Goal: Task Accomplishment & Management: Use online tool/utility

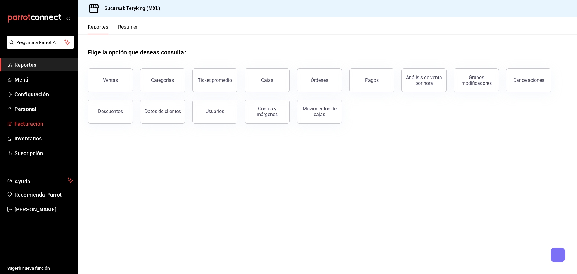
click at [32, 121] on span "Facturación" at bounding box center [43, 124] width 59 height 8
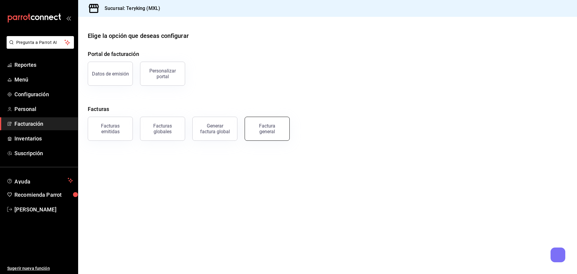
click at [271, 128] on div "Factura general" at bounding box center [267, 128] width 30 height 11
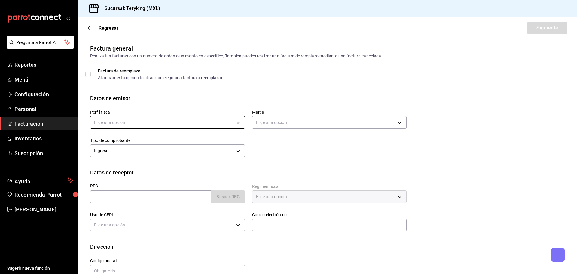
click at [187, 122] on body "Pregunta a Parrot AI Reportes Menú Configuración Personal Facturación Inventari…" at bounding box center [288, 137] width 577 height 274
click at [166, 153] on li "[PERSON_NAME]" at bounding box center [166, 152] width 153 height 11
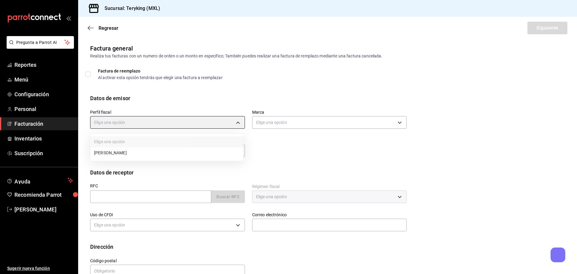
type input "56d731f9-199d-45e3-bf14-c04db6a3589f"
type input "ede83745-9c6e-4245-bc58-842965e81a4e"
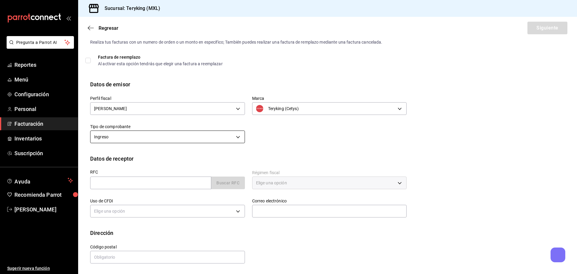
click at [116, 135] on body "Pregunta a Parrot AI Reportes Menú Configuración Personal Facturación Inventari…" at bounding box center [288, 137] width 577 height 274
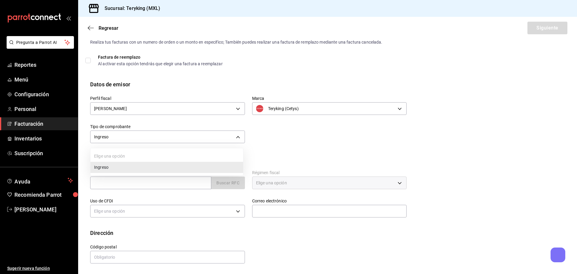
drag, startPoint x: 409, startPoint y: 162, endPoint x: 197, endPoint y: 169, distance: 212.6
click at [400, 162] on div at bounding box center [288, 137] width 577 height 274
click at [137, 182] on input "text" at bounding box center [150, 182] width 121 height 13
type input "SOME820806M10"
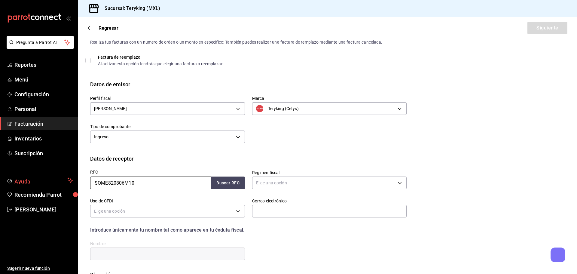
drag, startPoint x: 158, startPoint y: 182, endPoint x: 57, endPoint y: 185, distance: 101.6
click at [59, 185] on div "Pregunta a Parrot AI Reportes Menú Configuración Personal Facturación Inventari…" at bounding box center [288, 137] width 577 height 274
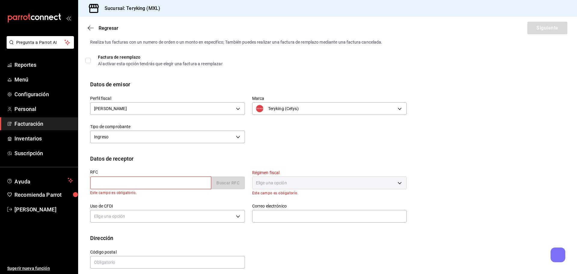
click at [165, 186] on input "text" at bounding box center [150, 182] width 121 height 13
type input "USS000718PA0"
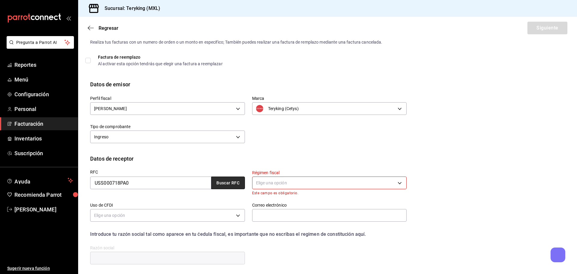
click at [232, 185] on button "Buscar RFC" at bounding box center [228, 182] width 34 height 13
type input "601"
type input "G03"
type input "[EMAIL_ADDRESS][DOMAIN_NAME]"
type input "66627"
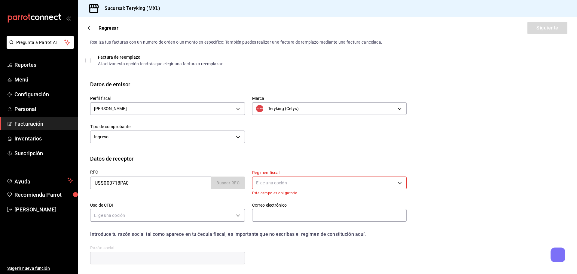
type input "ULINE SHIPPING SUPPLIES"
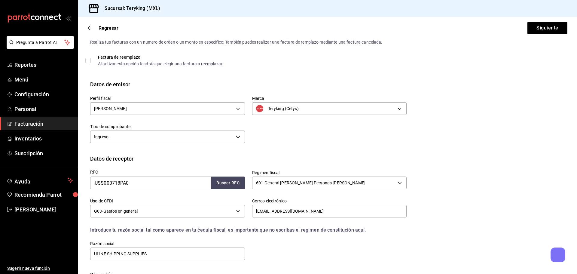
scroll to position [56, 0]
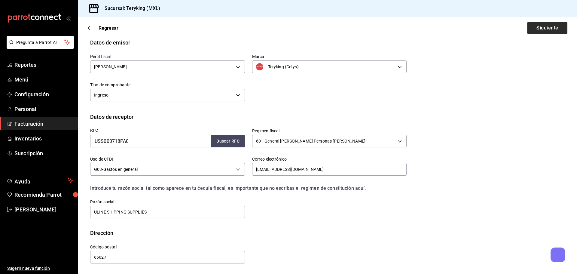
click at [537, 23] on button "Siguiente" at bounding box center [547, 28] width 40 height 13
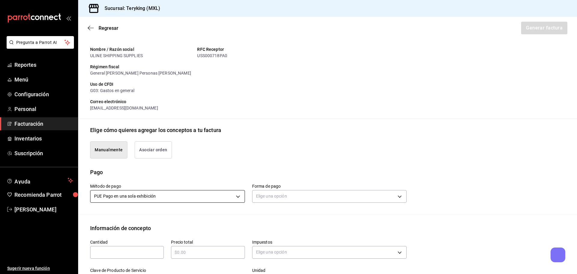
click at [141, 197] on body "Pregunta a Parrot AI Reportes Menú Configuración Personal Facturación Inventari…" at bounding box center [288, 137] width 577 height 274
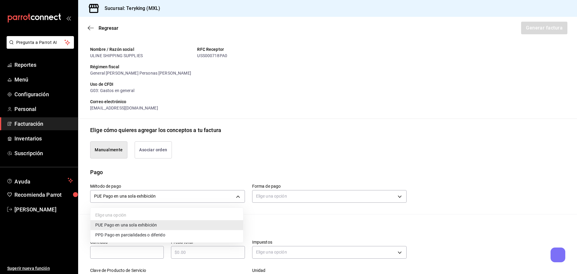
drag, startPoint x: 129, startPoint y: 233, endPoint x: 157, endPoint y: 234, distance: 28.3
click at [129, 233] on span "PPD Pago en parcialidades o diferido" at bounding box center [130, 235] width 70 height 6
type input "PPD"
type input "99"
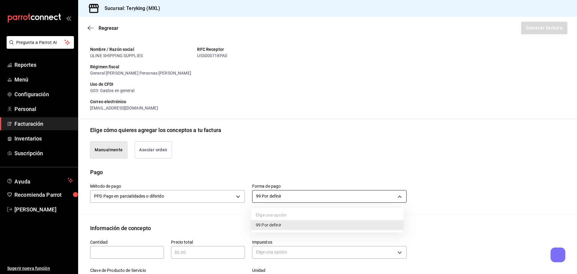
click at [286, 197] on body "Pregunta a Parrot AI Reportes Menú Configuración Personal Facturación Inventari…" at bounding box center [288, 137] width 577 height 274
click at [286, 199] on div at bounding box center [288, 137] width 577 height 274
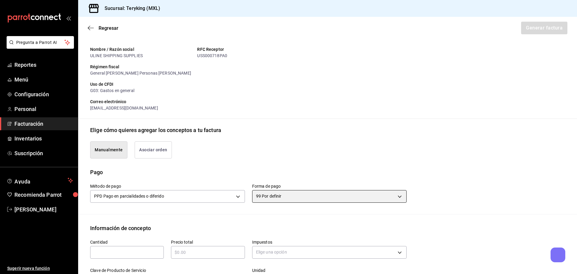
scroll to position [146, 0]
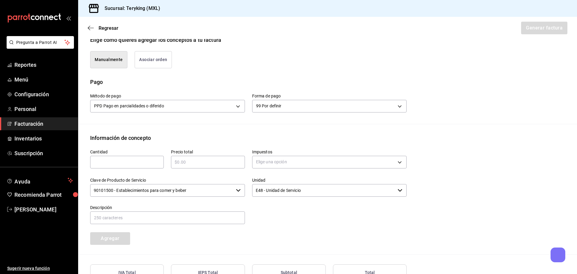
click at [141, 164] on input "text" at bounding box center [127, 161] width 74 height 7
type input "5"
type input "$1025"
click at [275, 167] on body "Pregunta a Parrot AI Reportes Menú Configuración Personal Facturación Inventari…" at bounding box center [288, 137] width 577 height 274
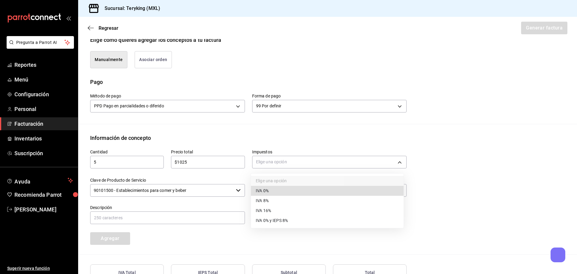
drag, startPoint x: 265, startPoint y: 203, endPoint x: 222, endPoint y: 205, distance: 43.6
click at [264, 202] on span "IVA 8%" at bounding box center [262, 200] width 13 height 6
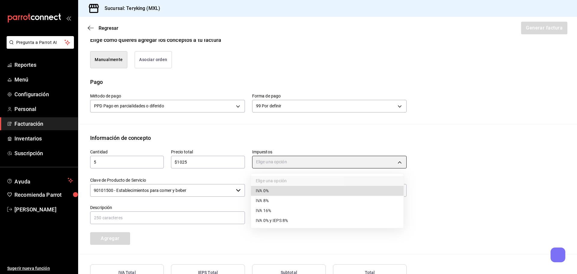
type input "IVA_8"
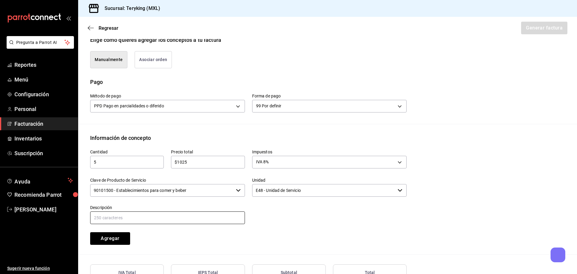
click at [151, 219] on input "text" at bounding box center [167, 217] width 155 height 13
drag, startPoint x: 184, startPoint y: 217, endPoint x: 280, endPoint y: 238, distance: 97.9
click at [184, 217] on input "Consumo de Alimentos del pedido entregado el [DATE]" at bounding box center [167, 217] width 155 height 13
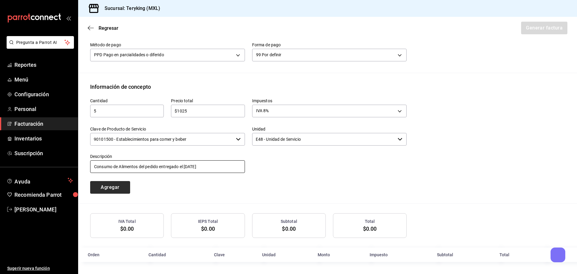
type input "Consumo de Alimentos del pedido entregado el [DATE]"
click at [113, 182] on button "Agregar" at bounding box center [110, 187] width 40 height 13
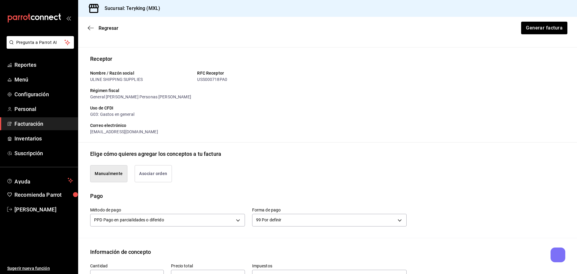
scroll to position [182, 0]
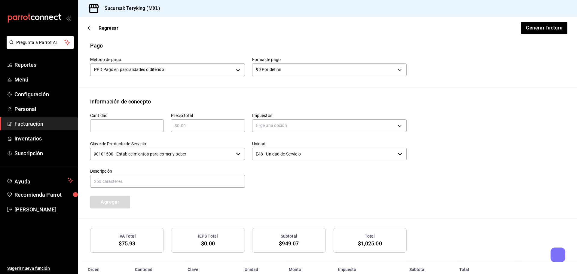
click at [127, 125] on input "text" at bounding box center [127, 125] width 74 height 7
type input "3"
type input "$690"
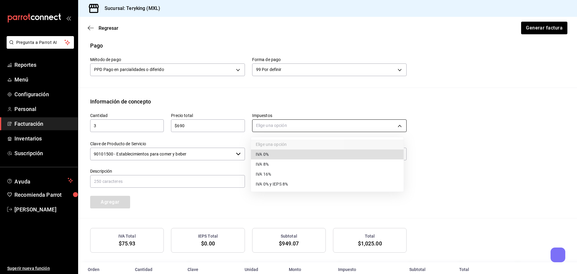
click at [329, 130] on body "Pregunta a Parrot AI Reportes Menú Configuración Personal Facturación Inventari…" at bounding box center [288, 137] width 577 height 274
click at [276, 160] on li "IVA 8%" at bounding box center [327, 164] width 153 height 10
type input "IVA_8"
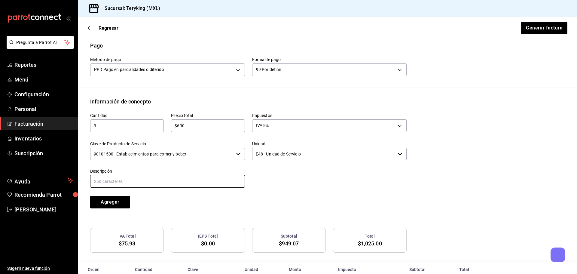
click at [160, 185] on input "text" at bounding box center [167, 181] width 155 height 13
type input "Consumo de Alimentos"
drag, startPoint x: 114, startPoint y: 202, endPoint x: 132, endPoint y: 206, distance: 18.6
click at [115, 203] on button "Agregar" at bounding box center [110, 202] width 40 height 13
drag, startPoint x: 124, startPoint y: 126, endPoint x: 96, endPoint y: 117, distance: 29.0
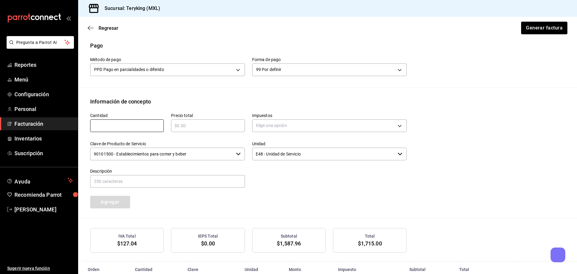
click at [123, 127] on input "text" at bounding box center [127, 125] width 74 height 7
type input "1"
type input "$100"
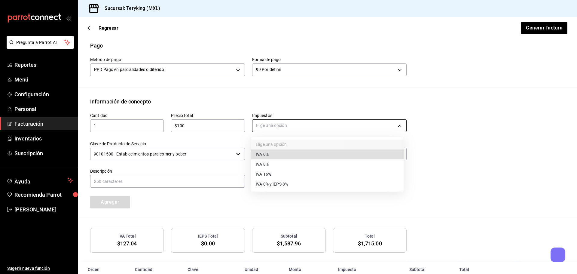
click at [274, 125] on body "Pregunta a Parrot AI Reportes Menú Configuración Personal Facturación Inventari…" at bounding box center [288, 137] width 577 height 274
drag, startPoint x: 264, startPoint y: 163, endPoint x: 191, endPoint y: 180, distance: 75.4
click at [264, 163] on span "IVA 8%" at bounding box center [262, 164] width 13 height 6
type input "IVA_8"
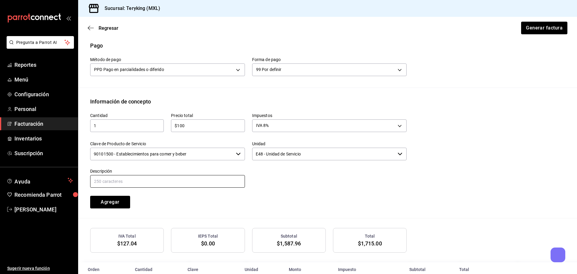
click at [184, 184] on input "text" at bounding box center [167, 181] width 155 height 13
type input "Servicio a Domicilio"
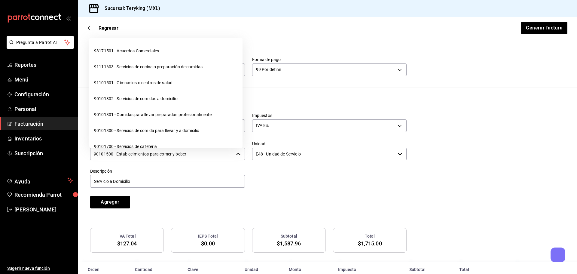
click at [181, 151] on input "90101500 - Establecimientos para comer y beber" at bounding box center [161, 154] width 143 height 13
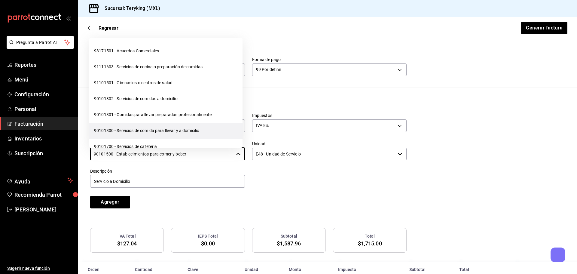
click at [147, 135] on li "90101800 - Servicios de comida para llevar y a domicilio" at bounding box center [165, 131] width 153 height 16
type input "90101800 - Servicios de comida para llevar y a domicilio"
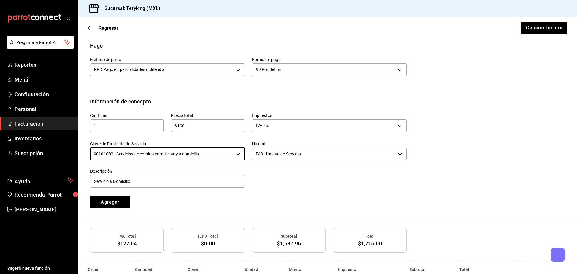
click at [109, 203] on button "Agregar" at bounding box center [110, 202] width 40 height 13
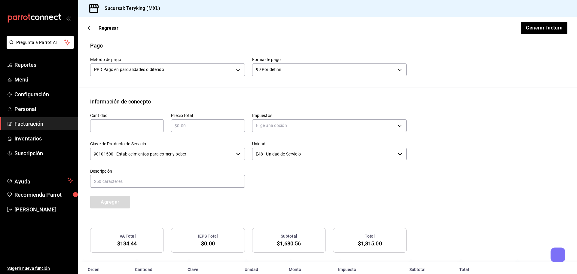
scroll to position [242, 0]
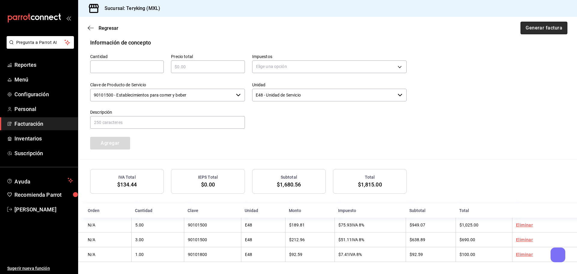
click at [528, 30] on button "Generar factura" at bounding box center [544, 28] width 47 height 13
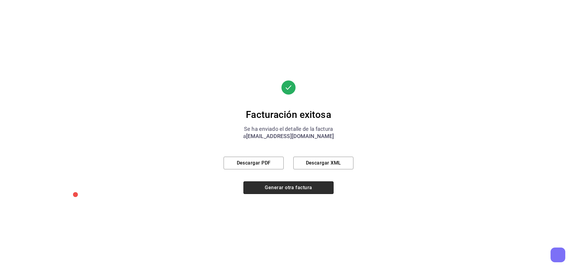
drag, startPoint x: 257, startPoint y: 186, endPoint x: 235, endPoint y: 183, distance: 22.8
click at [256, 186] on button "Generar otra factura" at bounding box center [288, 187] width 90 height 13
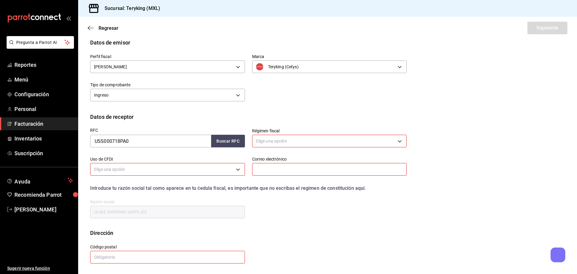
scroll to position [14, 0]
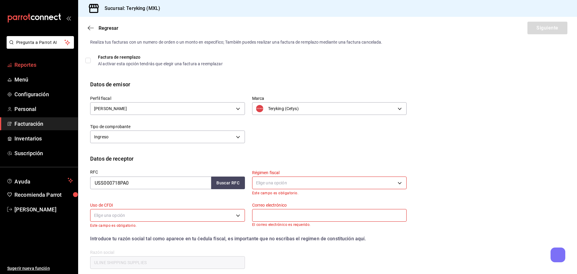
click at [32, 64] on span "Reportes" at bounding box center [43, 65] width 59 height 8
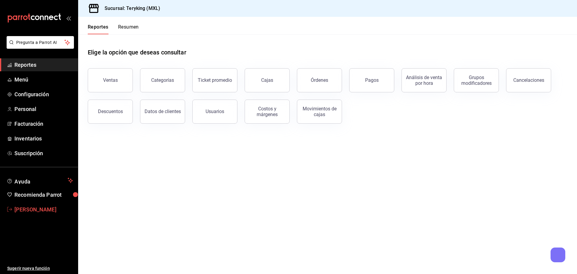
click at [32, 208] on span "[PERSON_NAME]" at bounding box center [43, 209] width 59 height 8
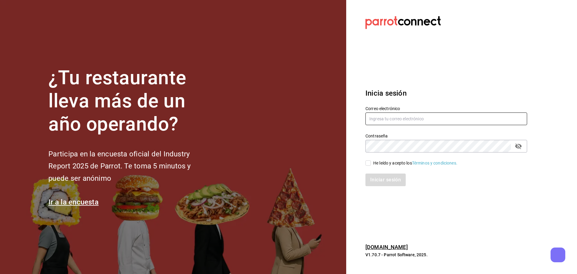
type input "[EMAIL_ADDRESS][DOMAIN_NAME]"
